Goal: Task Accomplishment & Management: Use online tool/utility

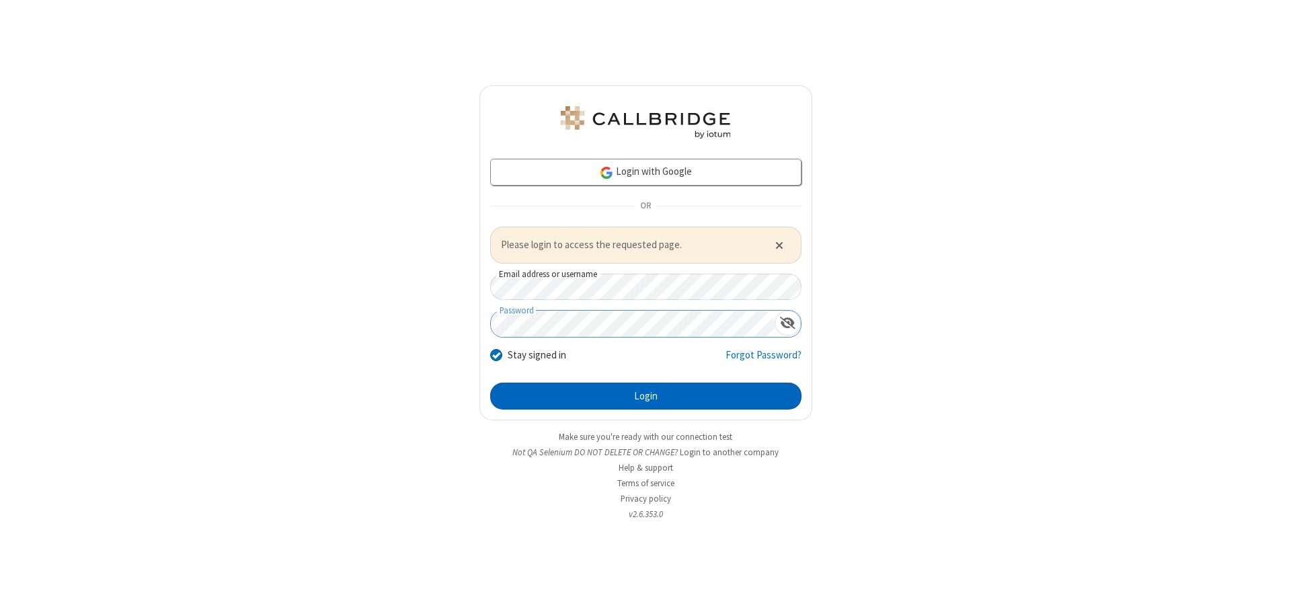
click at [645, 395] on button "Login" at bounding box center [645, 395] width 311 height 27
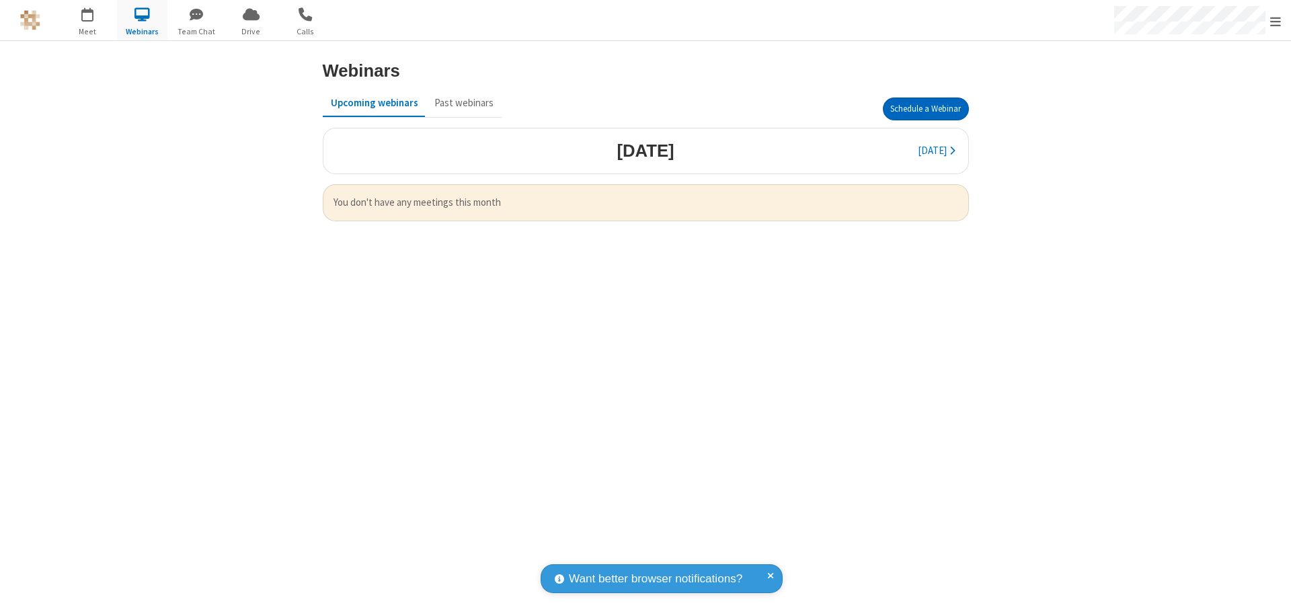
click at [925, 109] on button "Schedule a Webinar" at bounding box center [926, 108] width 86 height 23
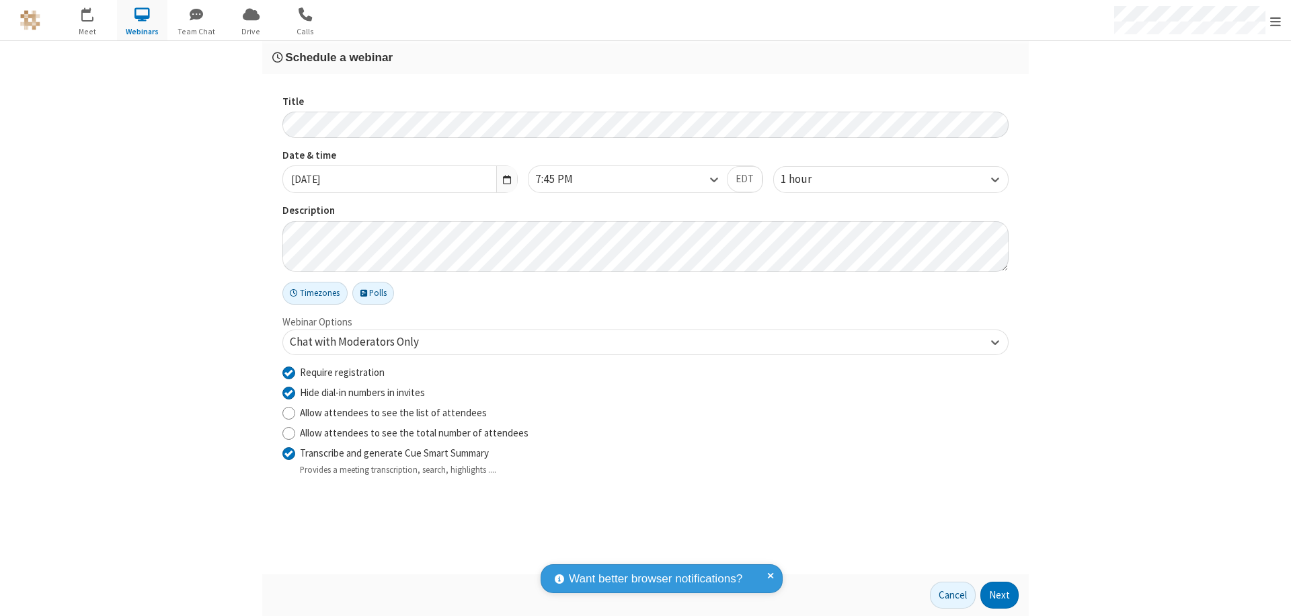
click at [288, 372] on input "Require registration" at bounding box center [288, 372] width 13 height 14
checkbox input "false"
click at [999, 595] on button "Next" at bounding box center [999, 594] width 38 height 27
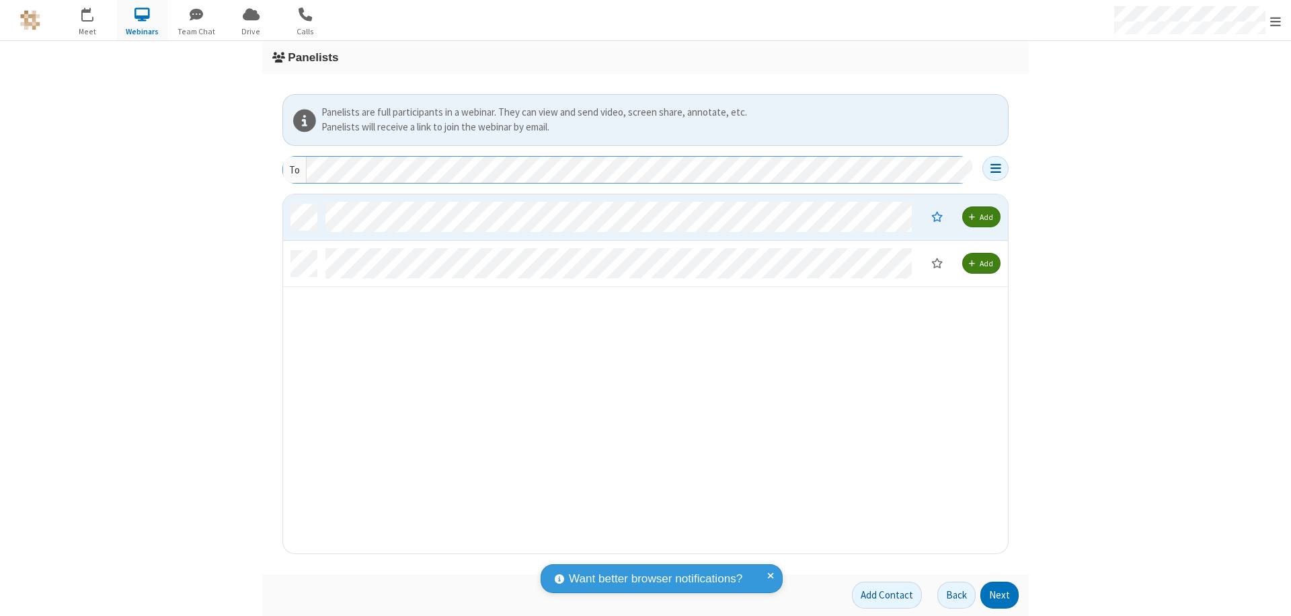
scroll to position [349, 714]
click at [999, 595] on button "Next" at bounding box center [999, 594] width 38 height 27
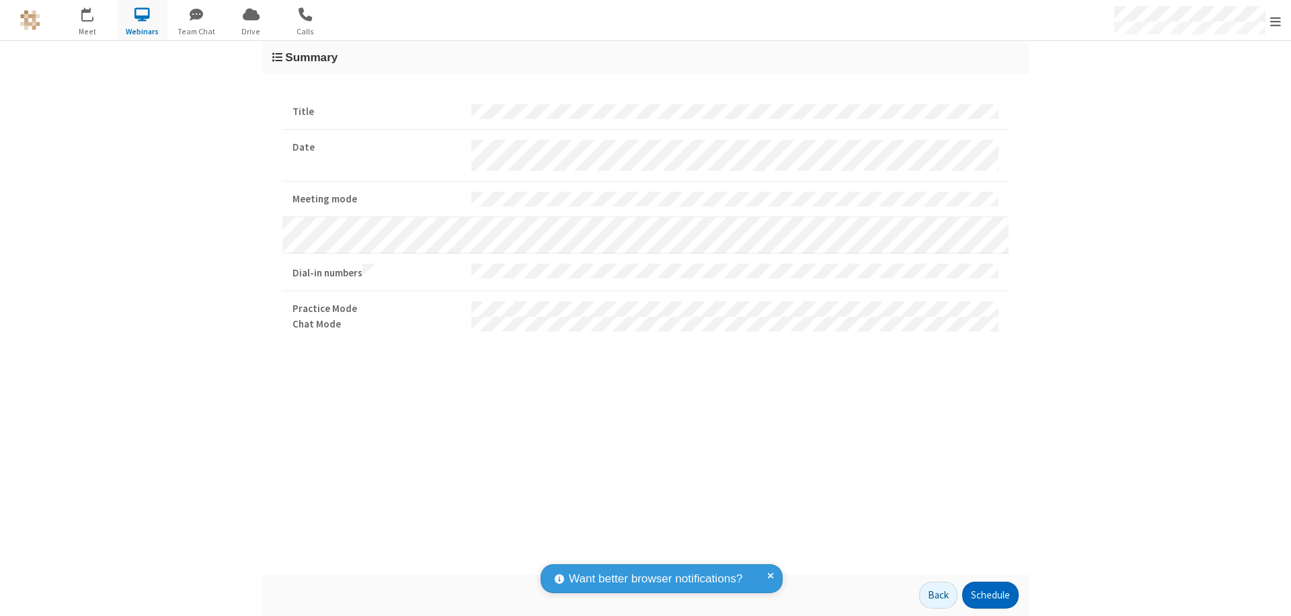
click at [989, 595] on button "Schedule" at bounding box center [990, 594] width 56 height 27
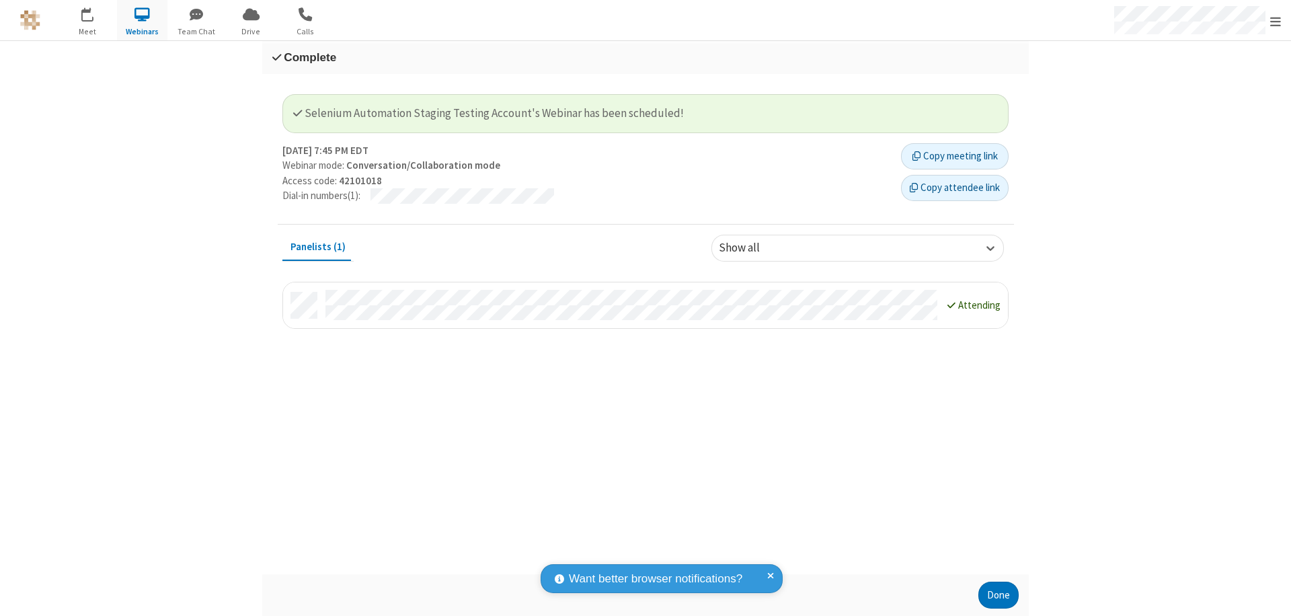
click at [998, 595] on button "Done" at bounding box center [998, 594] width 40 height 27
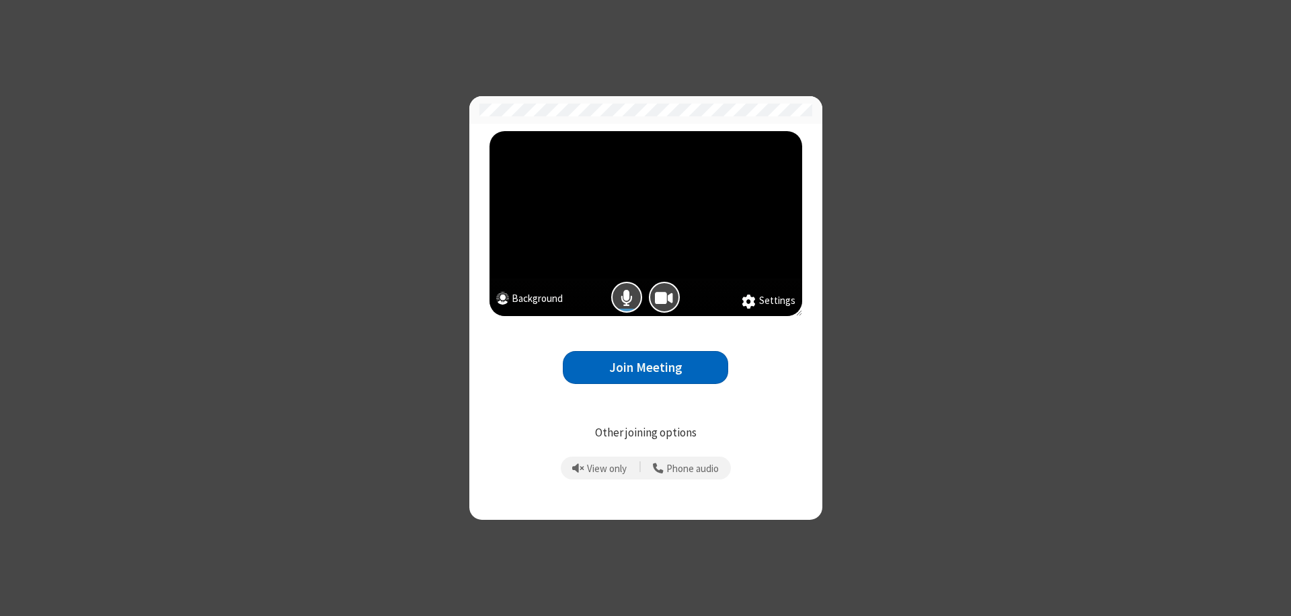
click at [645, 367] on button "Join Meeting" at bounding box center [645, 367] width 165 height 33
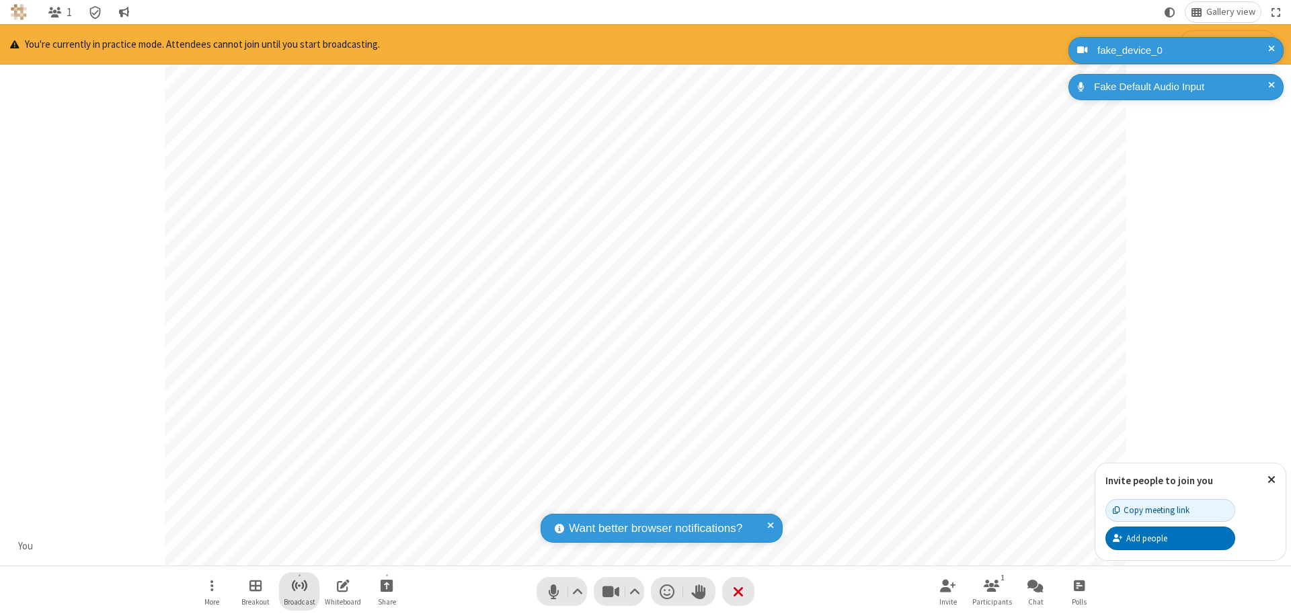
click at [298, 585] on span "Start broadcast" at bounding box center [299, 585] width 17 height 17
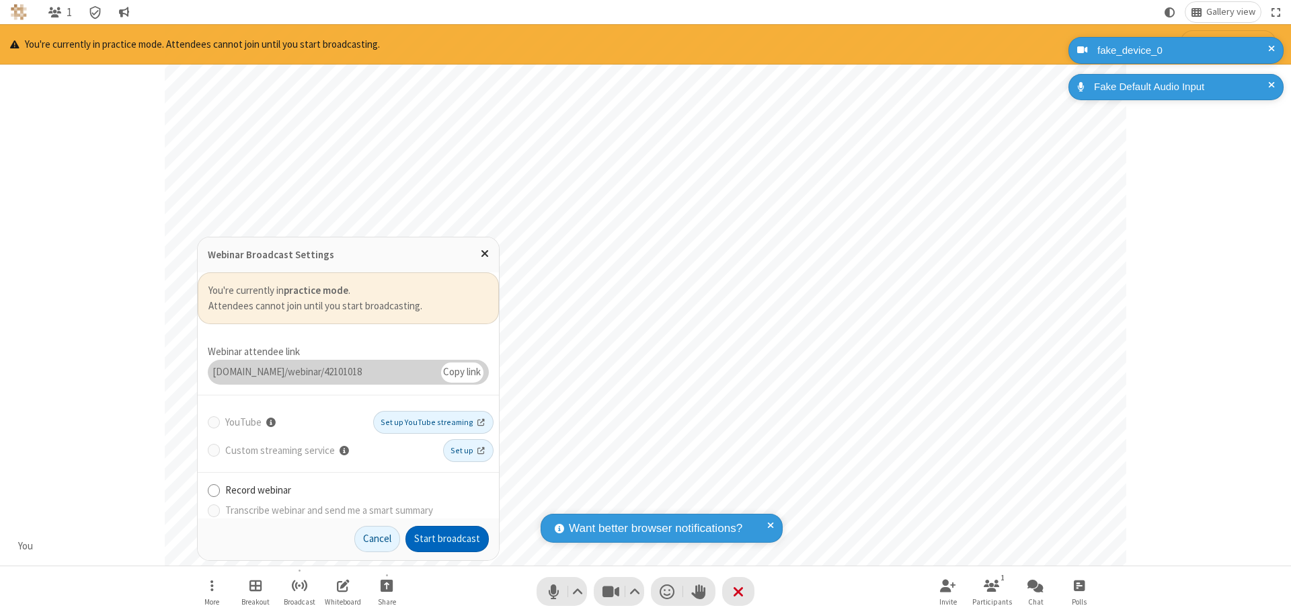
click at [447, 538] on button "Start broadcast" at bounding box center [446, 539] width 83 height 27
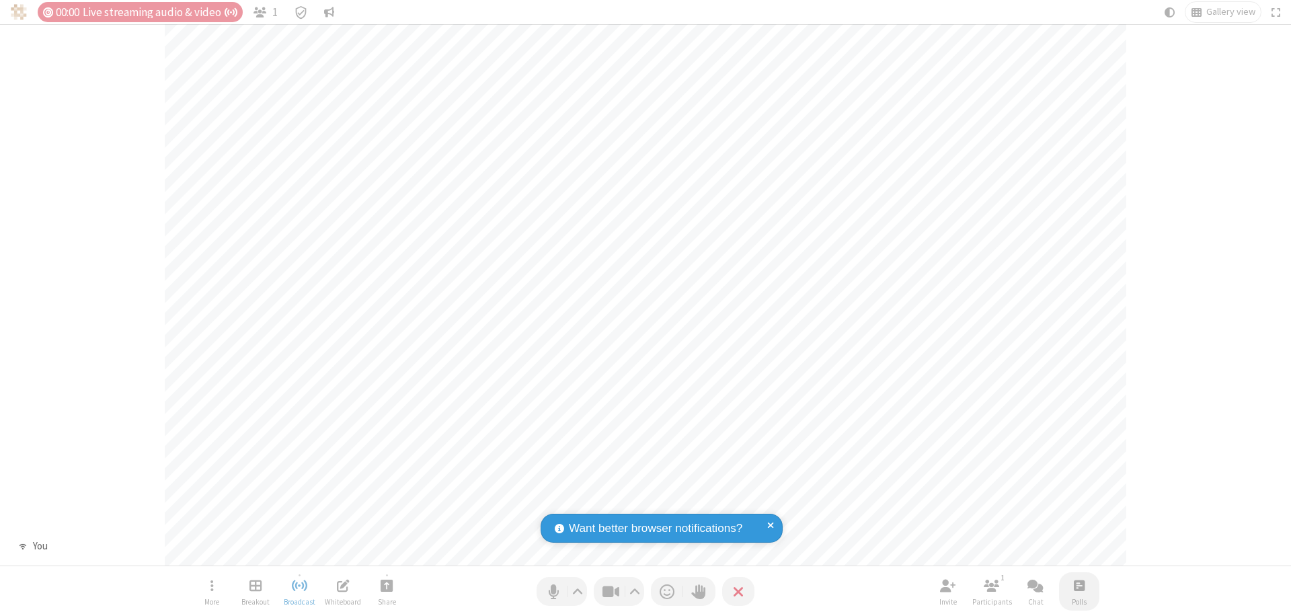
click at [1078, 585] on span "Open poll" at bounding box center [1078, 585] width 11 height 17
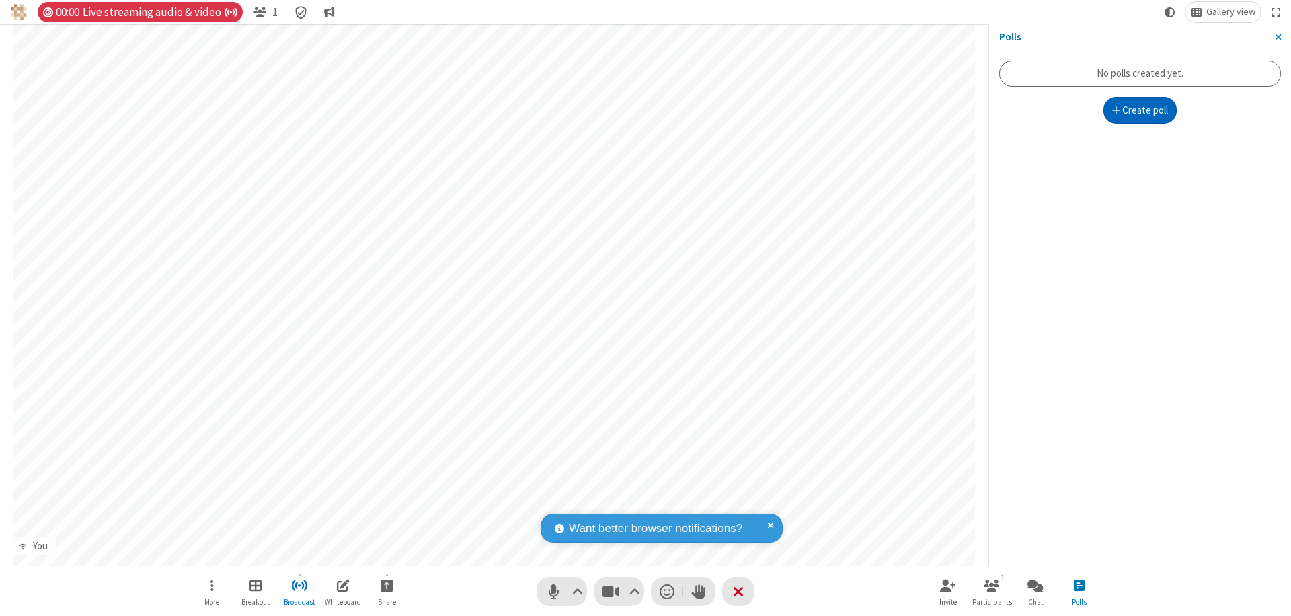
click at [1139, 110] on button "Create poll" at bounding box center [1140, 110] width 74 height 27
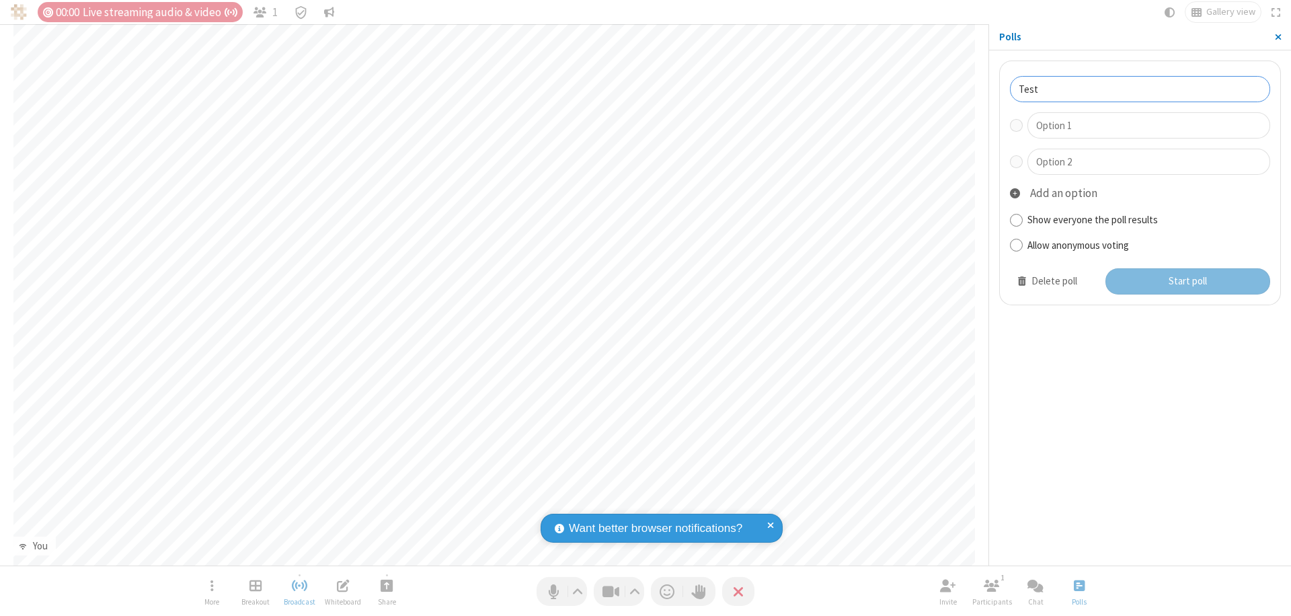
type input "Test"
type input "Yes"
type input "No"
click at [1186, 281] on button "Start poll" at bounding box center [1187, 281] width 165 height 27
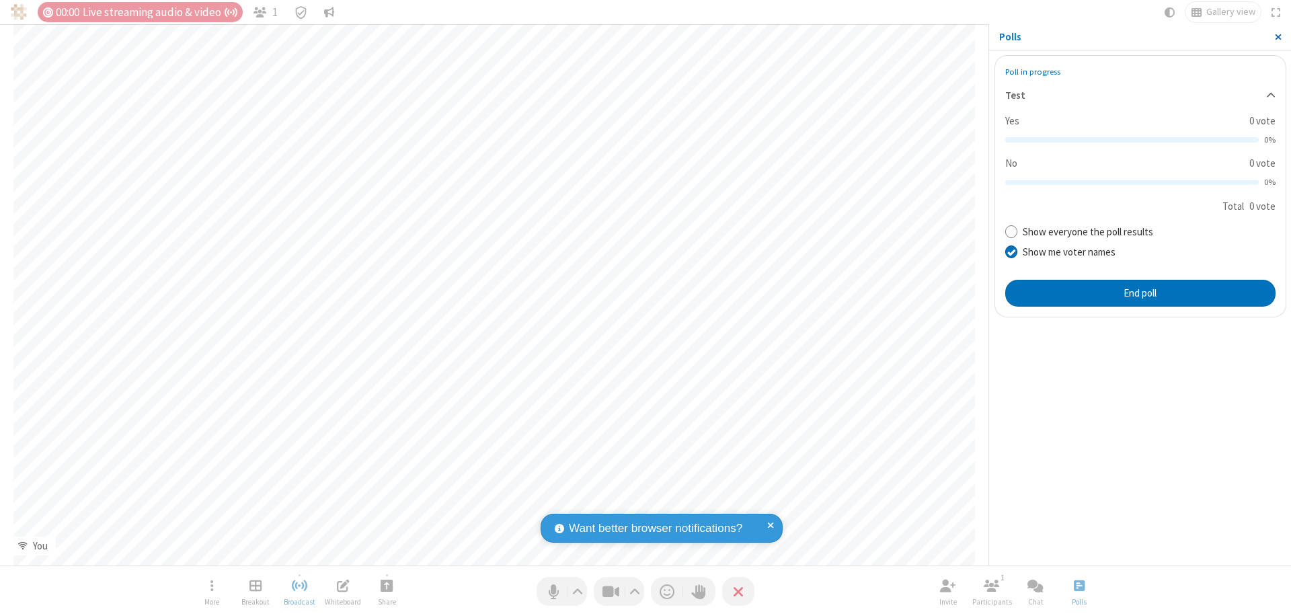
click at [1277, 37] on span "Close sidebar" at bounding box center [1277, 37] width 7 height 11
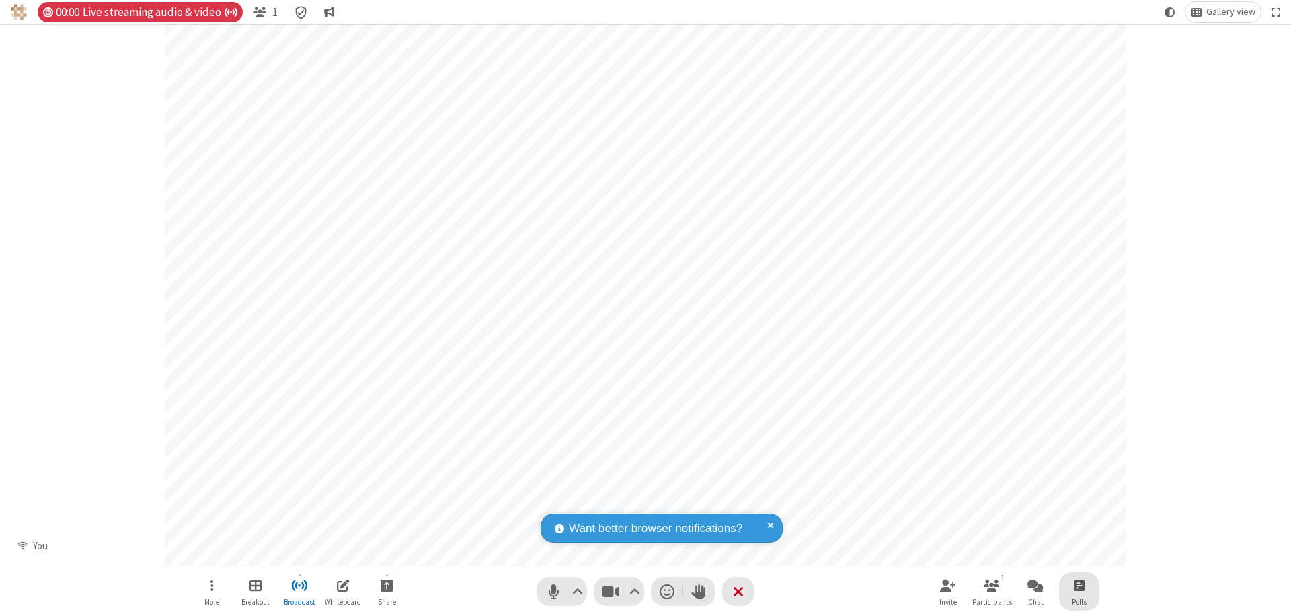
click at [1078, 585] on span "Open poll" at bounding box center [1078, 585] width 11 height 17
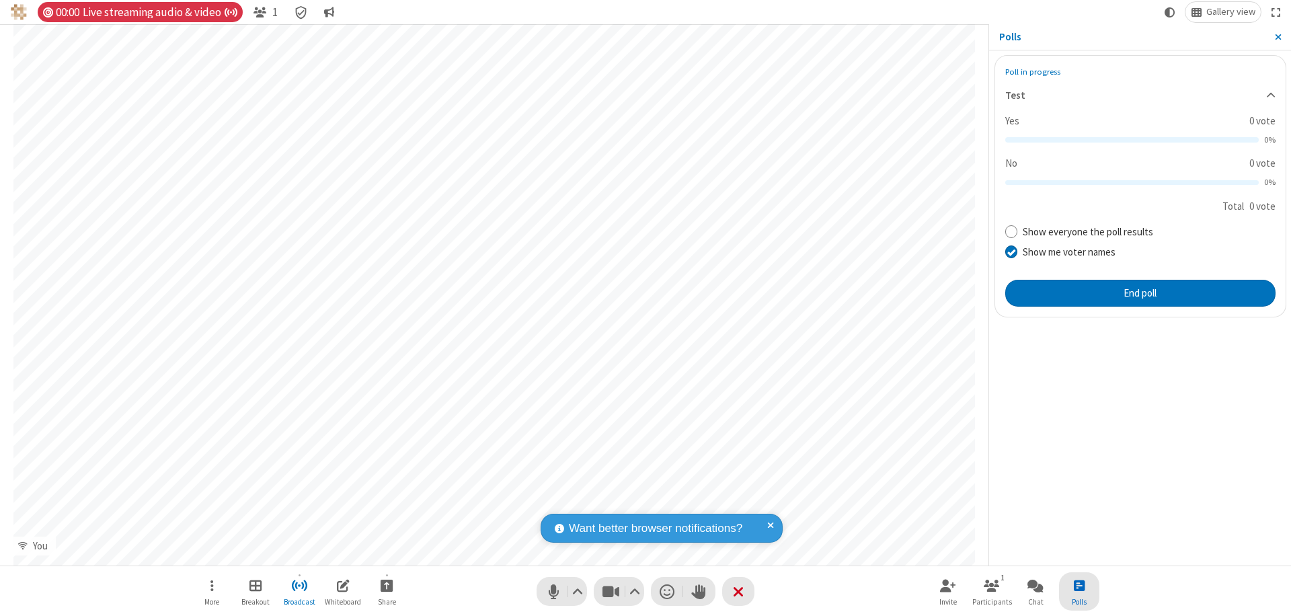
click at [1139, 292] on button "End poll" at bounding box center [1140, 293] width 270 height 27
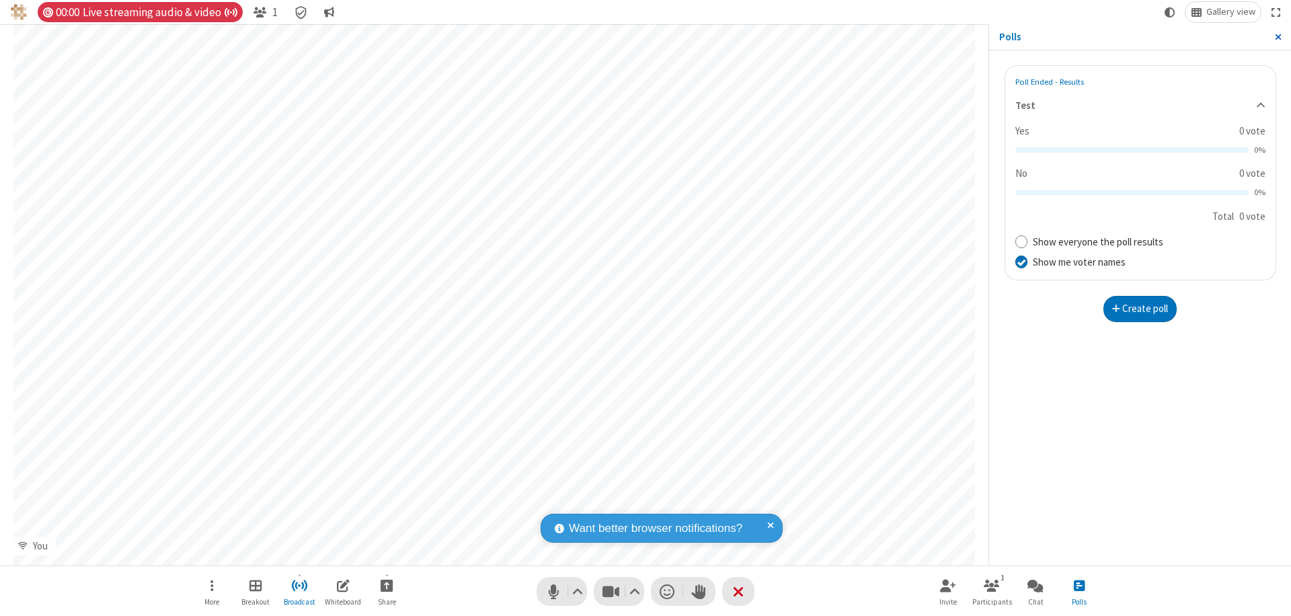
click at [1277, 37] on span "Close sidebar" at bounding box center [1277, 37] width 7 height 11
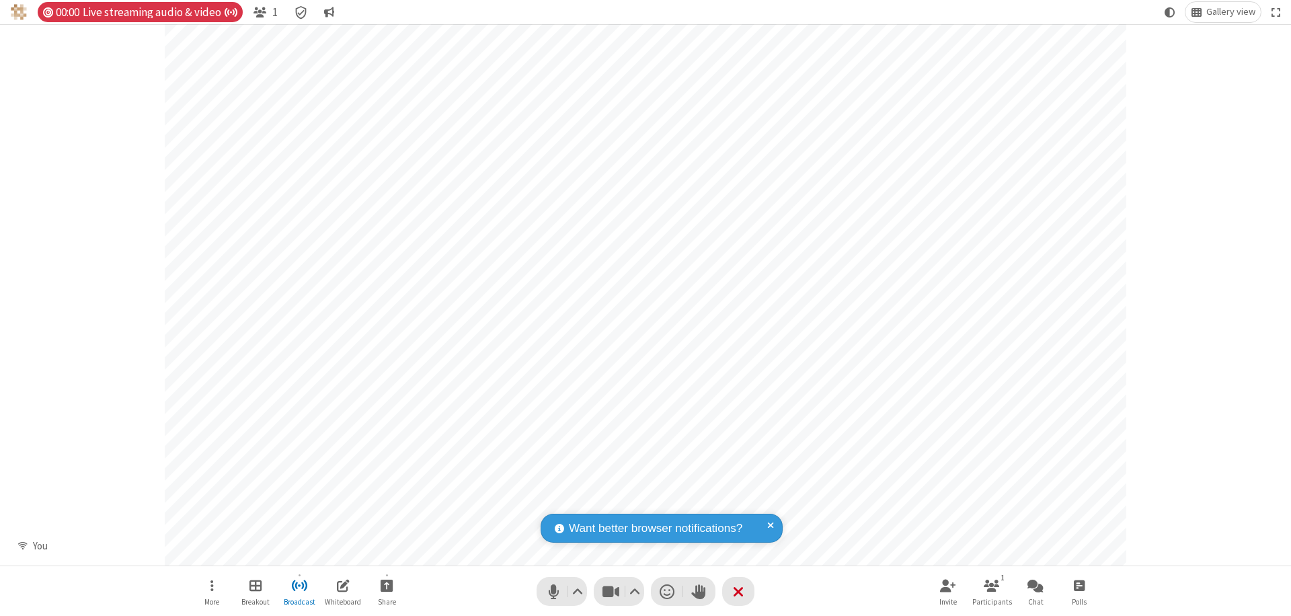
click at [1078, 585] on span "Open poll" at bounding box center [1078, 585] width 11 height 17
